Goal: Book appointment/travel/reservation

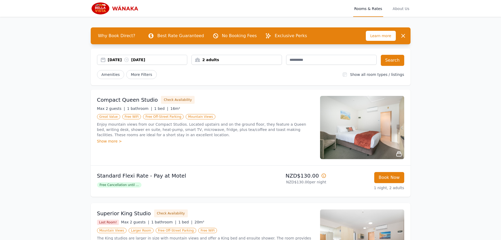
click at [119, 60] on div "[DATE] [DATE]" at bounding box center [148, 59] width 80 height 5
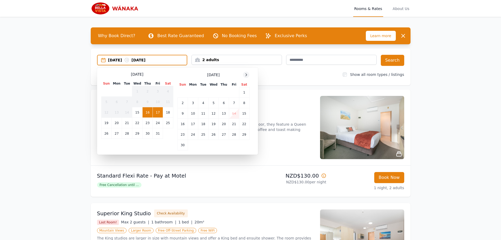
click at [248, 75] on icon at bounding box center [246, 75] width 4 height 4
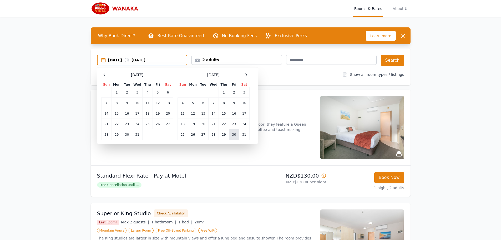
click at [235, 136] on td "30" at bounding box center [234, 134] width 10 height 11
click at [246, 76] on icon at bounding box center [246, 75] width 4 height 4
click at [183, 92] on td "1" at bounding box center [183, 92] width 10 height 11
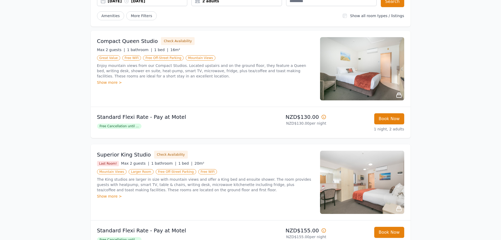
scroll to position [58, 0]
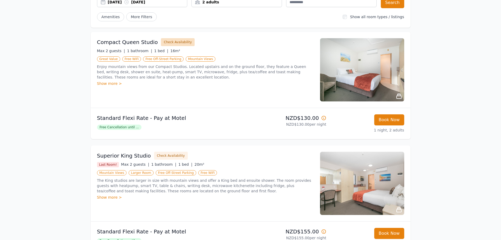
click at [177, 44] on button "Check Availability" at bounding box center [178, 42] width 34 height 8
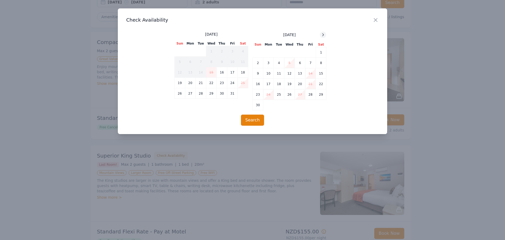
click at [323, 33] on icon at bounding box center [323, 35] width 4 height 4
click at [323, 36] on icon at bounding box center [323, 34] width 1 height 2
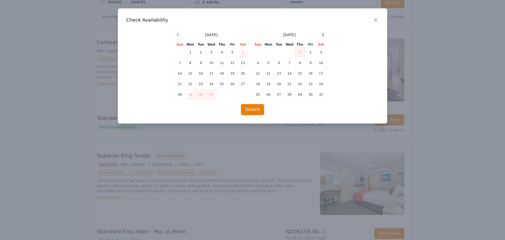
click at [324, 34] on icon at bounding box center [323, 35] width 4 height 4
click at [374, 21] on icon "button" at bounding box center [376, 20] width 6 height 6
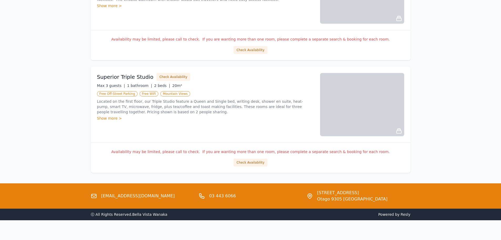
scroll to position [589, 0]
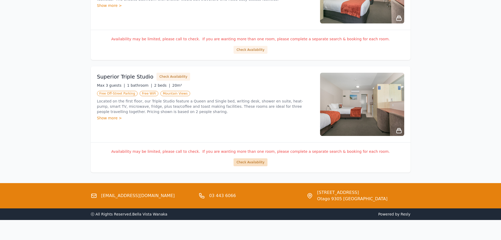
click at [250, 162] on button "Check Availability" at bounding box center [251, 162] width 34 height 8
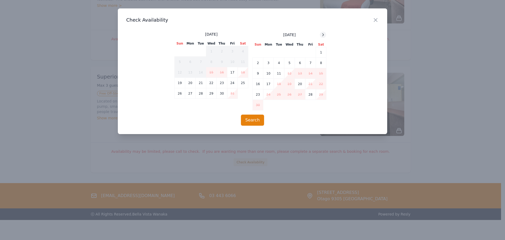
click at [323, 35] on icon at bounding box center [323, 35] width 4 height 4
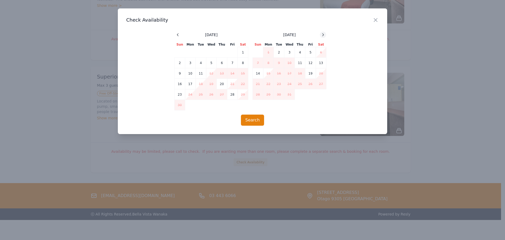
click at [323, 35] on icon at bounding box center [323, 35] width 4 height 4
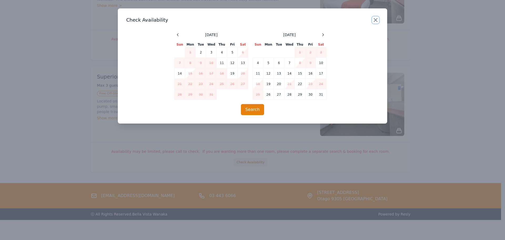
click at [373, 20] on icon "button" at bounding box center [376, 20] width 6 height 6
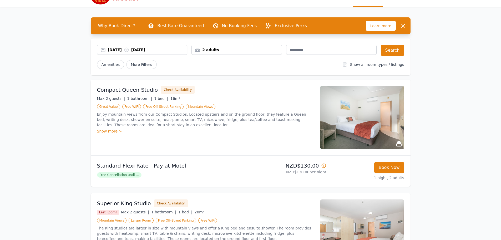
scroll to position [10, 0]
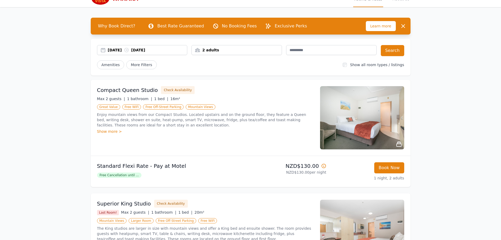
click at [110, 132] on div "Show more >" at bounding box center [205, 131] width 217 height 5
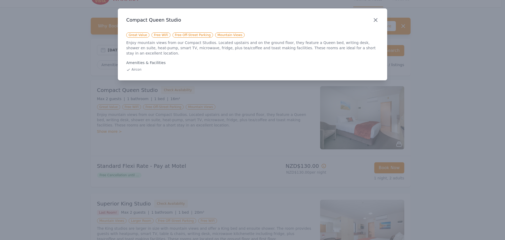
click at [375, 19] on icon "button" at bounding box center [376, 20] width 6 height 6
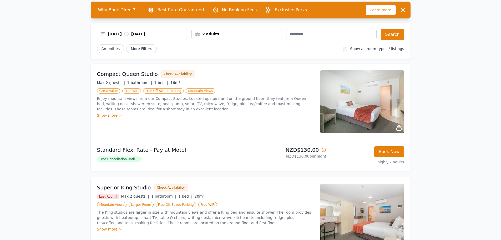
scroll to position [0, 0]
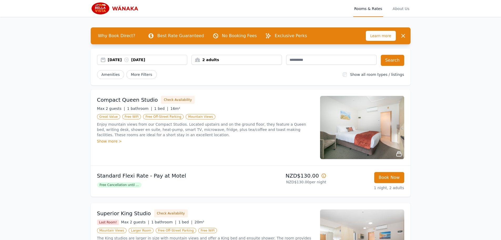
click at [120, 185] on span "Free Cancellation until ..." at bounding box center [119, 184] width 44 height 5
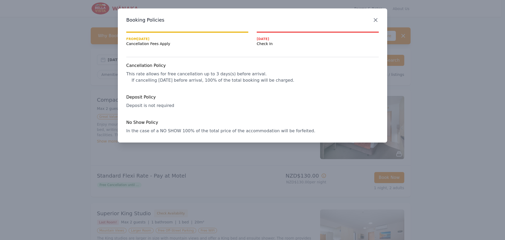
click at [376, 19] on icon "button" at bounding box center [376, 20] width 6 height 6
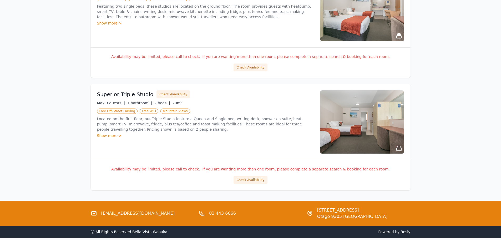
scroll to position [595, 0]
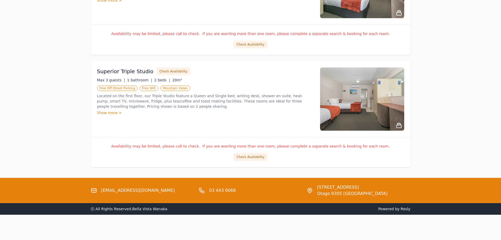
click at [130, 190] on link "[EMAIL_ADDRESS][DOMAIN_NAME]" at bounding box center [138, 190] width 74 height 6
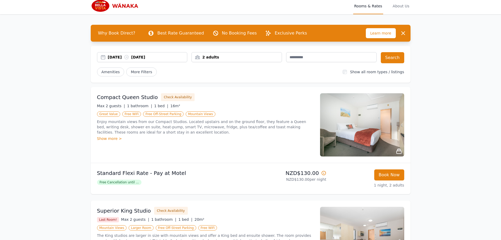
scroll to position [0, 0]
